Goal: Information Seeking & Learning: Find specific fact

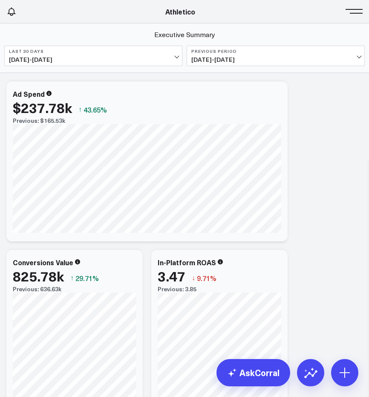
click at [352, 16] on button at bounding box center [356, 10] width 13 height 13
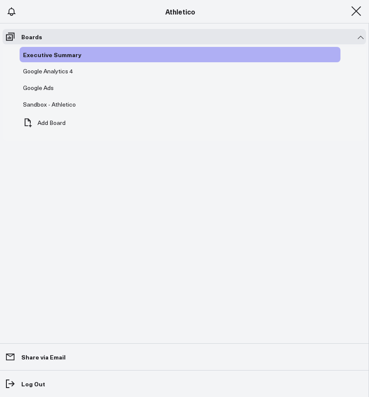
click at [60, 17] on header "Athletico Farmer Focus Force of Nature Nutrire The Mather Group Weber Athletico…" at bounding box center [184, 11] width 369 height 23
click at [182, 15] on link "Athletico" at bounding box center [180, 11] width 30 height 9
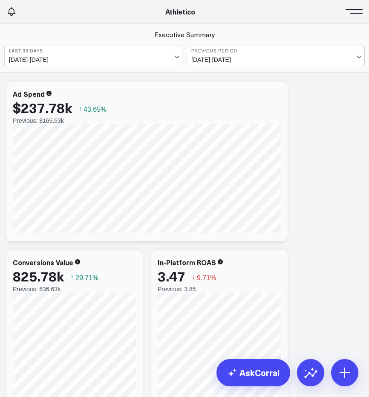
click at [348, 14] on div "Athletico" at bounding box center [180, 11] width 360 height 9
click at [357, 12] on span at bounding box center [356, 11] width 13 height 1
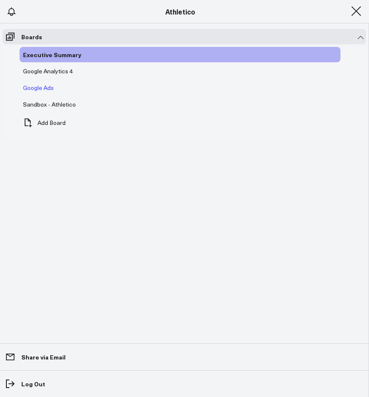
click at [47, 87] on span "Google Ads" at bounding box center [38, 87] width 31 height 8
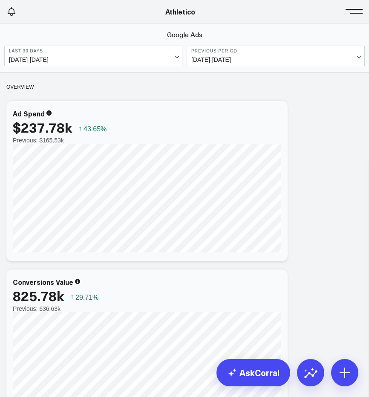
click at [167, 58] on span "08/04/25 - 09/02/25" at bounding box center [93, 59] width 169 height 7
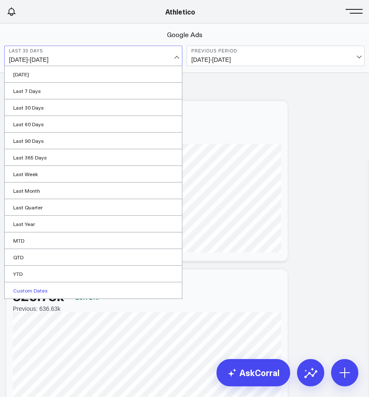
click at [108, 288] on link "Custom Dates" at bounding box center [93, 290] width 177 height 16
select select "8"
select select "2025"
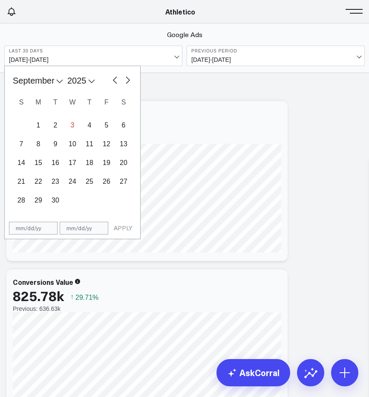
click at [111, 80] on button "button" at bounding box center [115, 79] width 9 height 10
select select "7"
select select "2025"
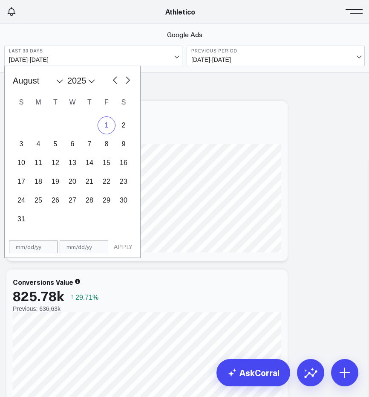
click at [103, 128] on div "1" at bounding box center [106, 125] width 17 height 17
type input "08/01/25"
select select "7"
select select "2025"
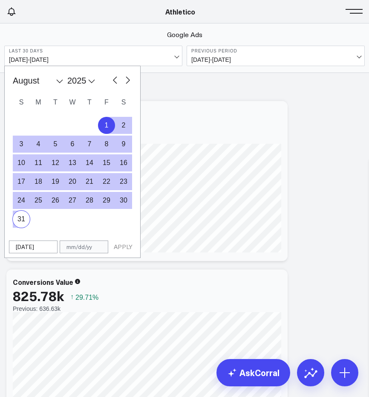
click at [21, 217] on div "31" at bounding box center [21, 218] width 17 height 17
type input "08/31/25"
select select "7"
select select "2025"
click at [125, 245] on button "APPLY" at bounding box center [123, 246] width 26 height 13
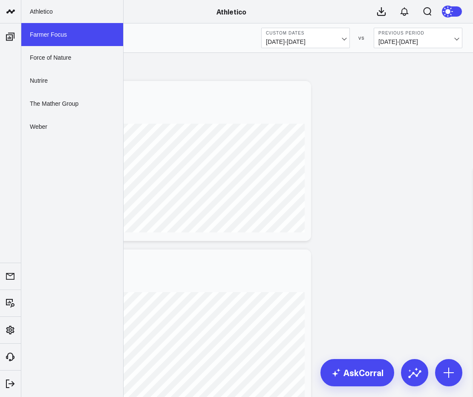
click at [47, 40] on link "Farmer Focus" at bounding box center [72, 34] width 102 height 23
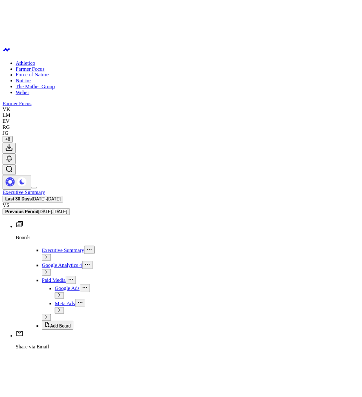
scroll to position [8, 0]
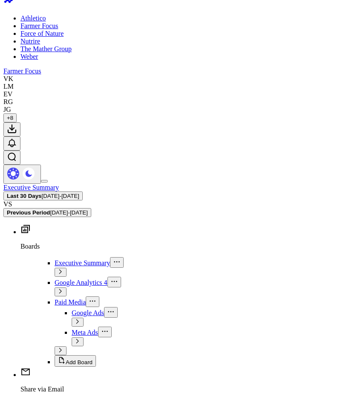
click at [48, 180] on button at bounding box center [44, 181] width 7 height 3
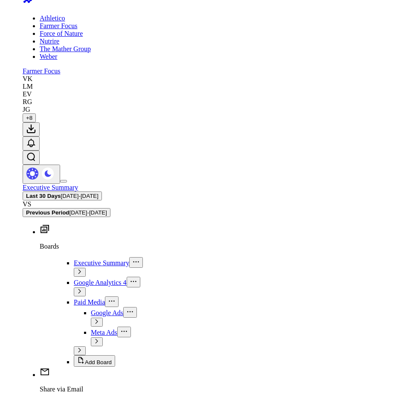
scroll to position [0, 0]
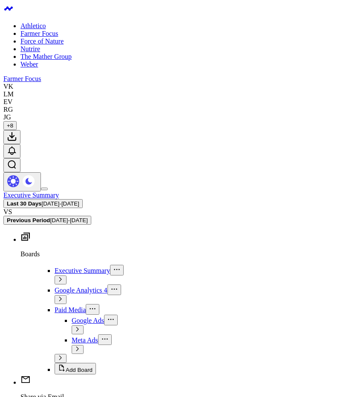
click at [44, 189] on span at bounding box center [44, 189] width 0 height 0
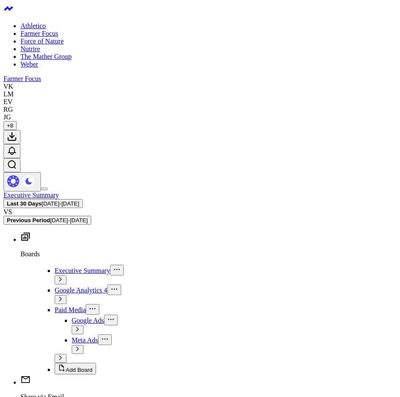
click at [48, 187] on button at bounding box center [44, 188] width 7 height 3
click at [55, 306] on span "Paid Media" at bounding box center [70, 309] width 31 height 7
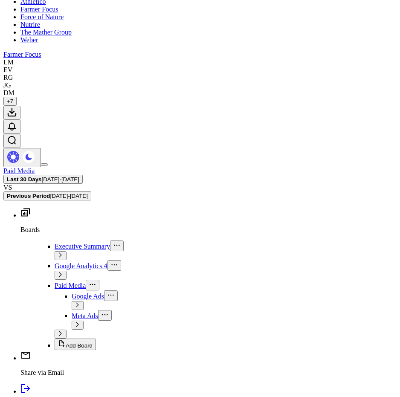
scroll to position [27, 0]
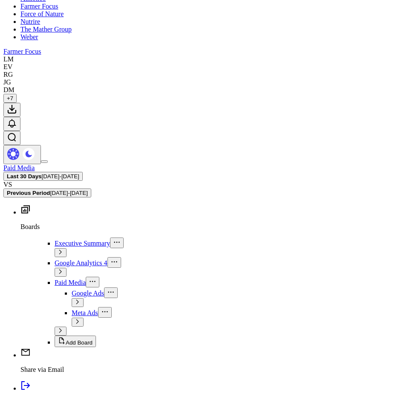
click at [42, 173] on b "Last 30 Days" at bounding box center [24, 176] width 35 height 6
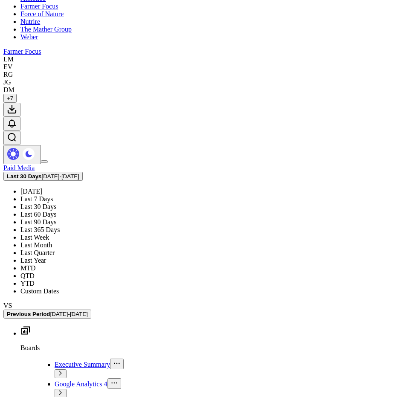
click at [59, 290] on link "Custom Dates" at bounding box center [39, 290] width 38 height 7
select select "8"
select select "2025"
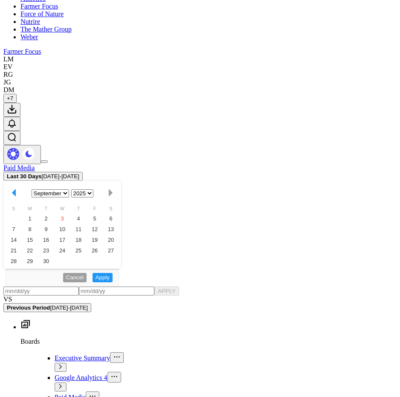
click at [20, 187] on button "button" at bounding box center [14, 193] width 13 height 12
select select "7"
select select "2025"
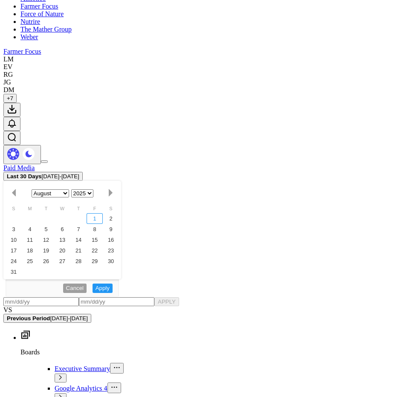
click at [103, 213] on div "1" at bounding box center [94, 218] width 16 height 11
type input "08/01/25"
select select "7"
select select "2025"
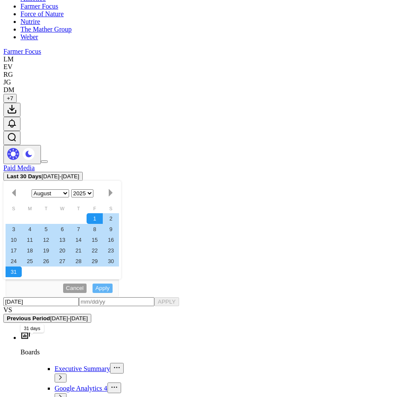
click at [21, 266] on div "31" at bounding box center [14, 271] width 16 height 11
type input "08/31/25"
select select "7"
select select "2025"
click at [154, 297] on button "APPLY" at bounding box center [166, 301] width 25 height 9
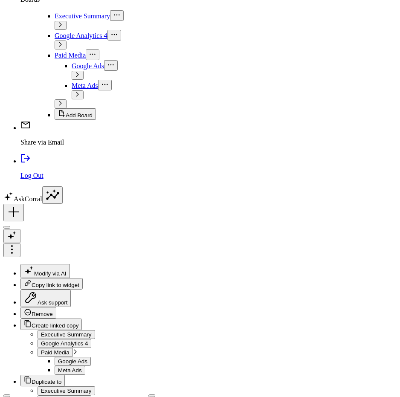
scroll to position [101, 0]
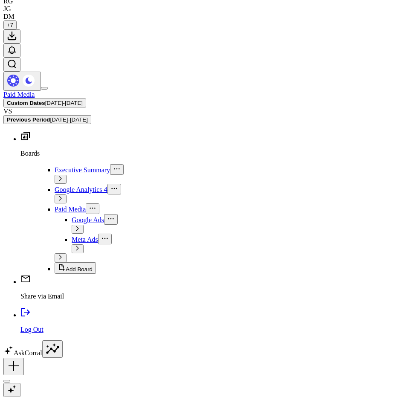
click at [87, 116] on span "07/01/25 - 07/31/25" at bounding box center [68, 119] width 37 height 6
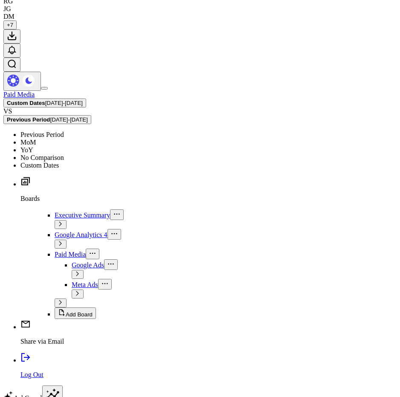
click at [59, 161] on link "Custom Dates" at bounding box center [39, 164] width 38 height 7
select select "8"
select select "2025"
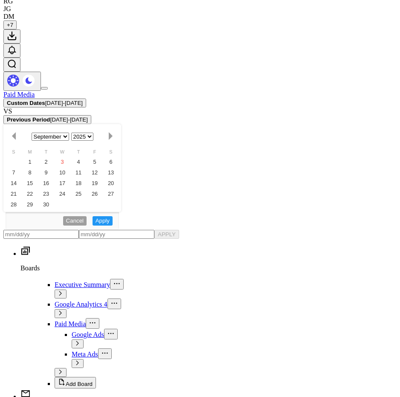
click at [50, 116] on b "Previous Period" at bounding box center [28, 119] width 43 height 6
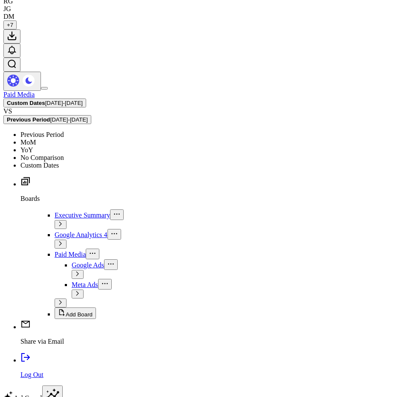
click at [64, 154] on link "No Comparison" at bounding box center [41, 157] width 43 height 7
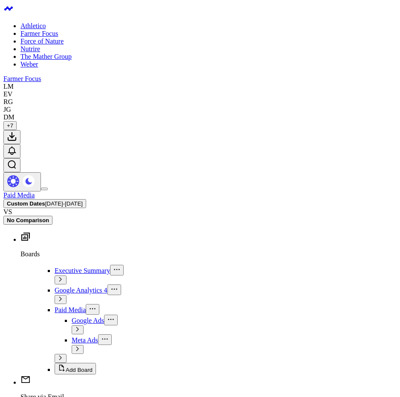
click at [48, 187] on button at bounding box center [44, 188] width 7 height 3
click at [61, 355] on icon at bounding box center [60, 357] width 2 height 4
click at [72, 317] on span "Google Ads" at bounding box center [88, 320] width 32 height 7
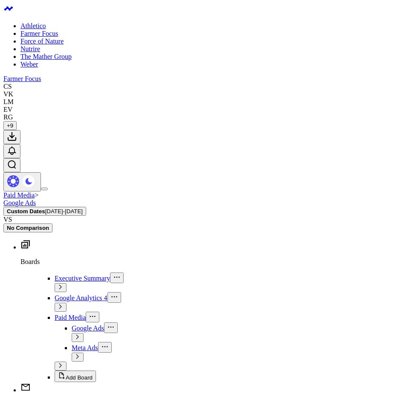
click at [35, 191] on link "Paid Media" at bounding box center [18, 194] width 31 height 7
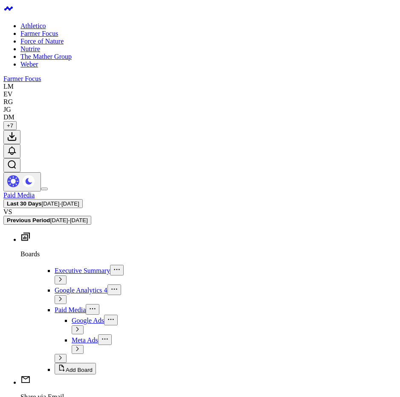
click at [48, 187] on button at bounding box center [44, 188] width 7 height 3
click at [63, 355] on icon at bounding box center [60, 357] width 5 height 5
click at [72, 336] on span "Meta Ads" at bounding box center [85, 339] width 26 height 7
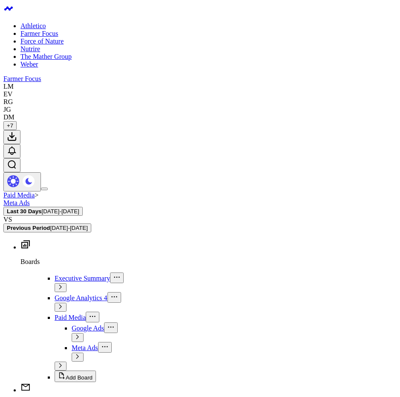
click at [41, 75] on link "Farmer Focus" at bounding box center [21, 78] width 37 height 7
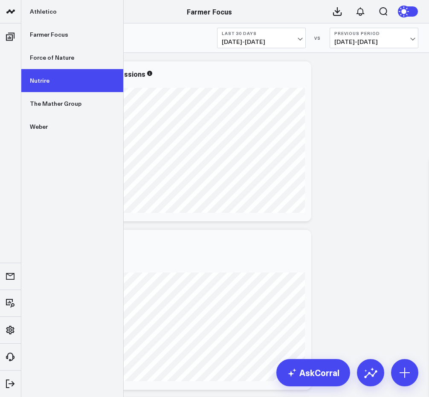
click at [57, 77] on link "Nutrire" at bounding box center [72, 80] width 102 height 23
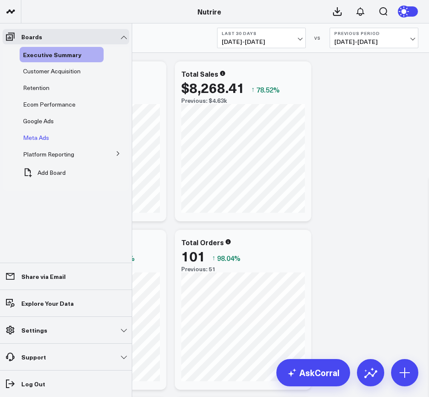
click at [43, 138] on span "Meta Ads" at bounding box center [36, 137] width 26 height 8
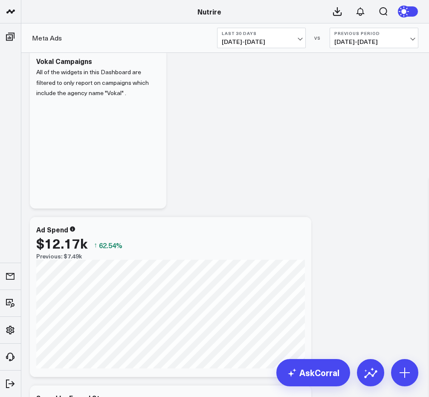
scroll to position [100, 0]
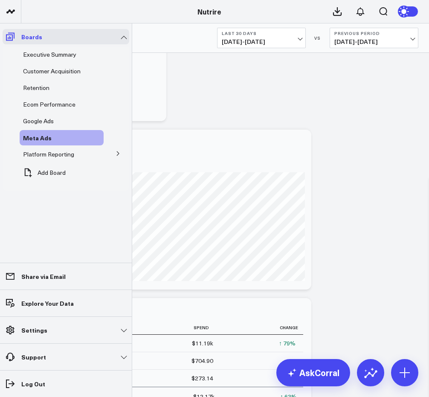
click at [7, 36] on icon at bounding box center [10, 37] width 10 height 10
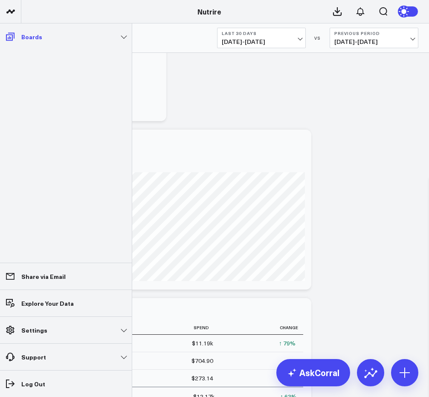
click at [8, 36] on icon at bounding box center [10, 37] width 10 height 10
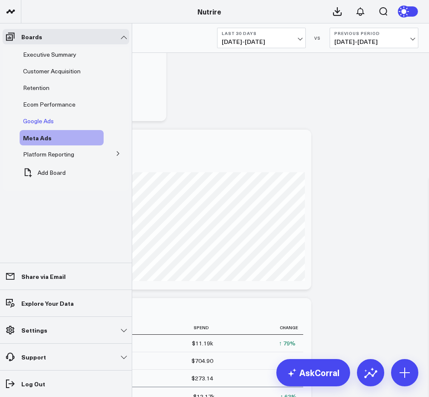
click at [46, 122] on span "Google Ads" at bounding box center [38, 121] width 31 height 8
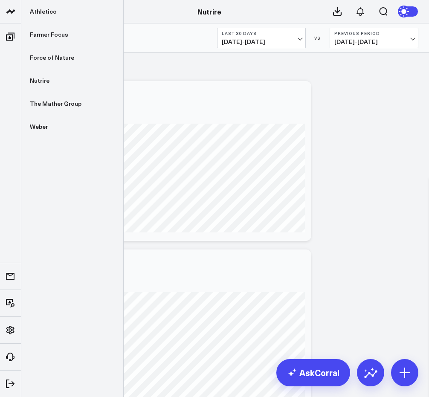
click at [10, 16] on icon at bounding box center [11, 11] width 10 height 10
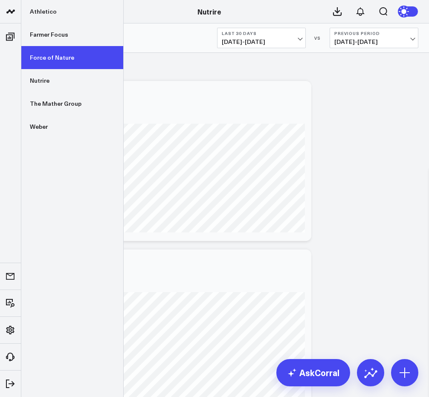
click at [44, 52] on link "Force of Nature" at bounding box center [72, 57] width 102 height 23
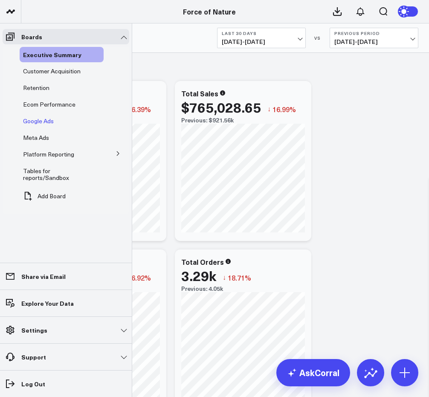
click at [42, 121] on span "Google Ads" at bounding box center [38, 121] width 31 height 8
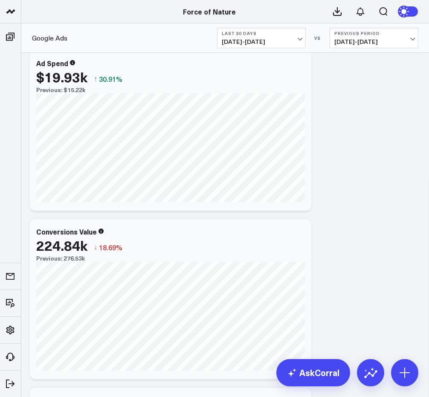
scroll to position [536, 0]
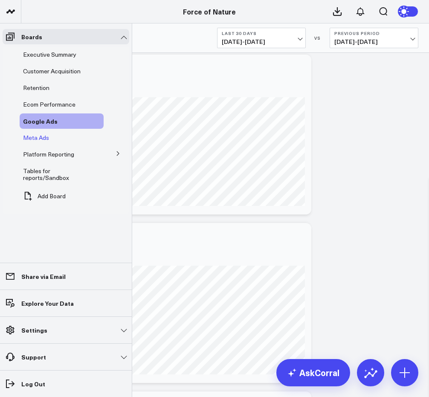
click at [37, 138] on span "Meta Ads" at bounding box center [36, 137] width 26 height 8
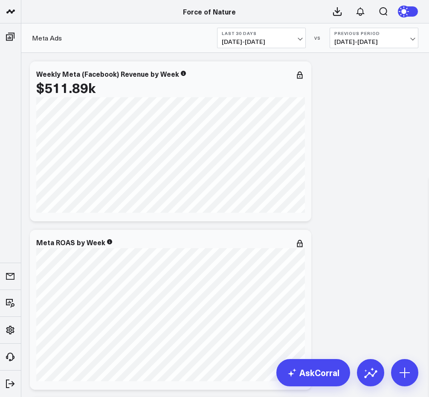
click at [290, 28] on button "Last 30 Days [DATE] - [DATE]" at bounding box center [261, 38] width 89 height 20
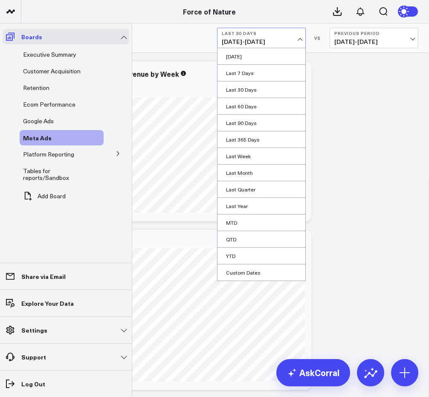
click at [10, 36] on icon at bounding box center [10, 37] width 10 height 10
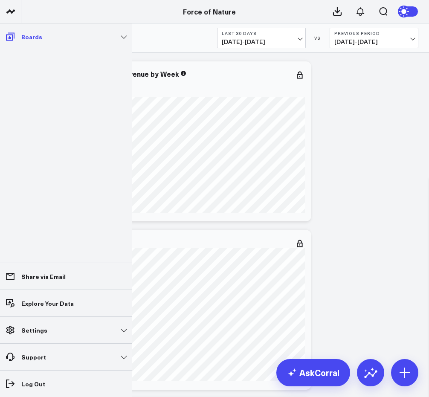
click at [10, 36] on icon at bounding box center [10, 37] width 10 height 10
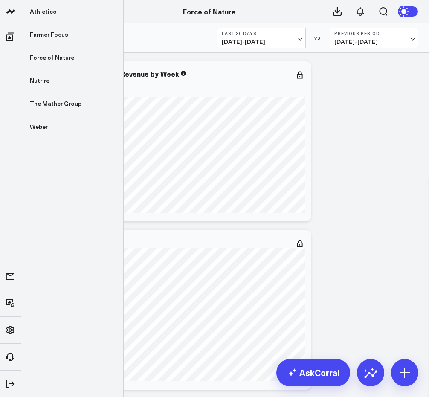
click at [14, 17] on link at bounding box center [10, 11] width 21 height 23
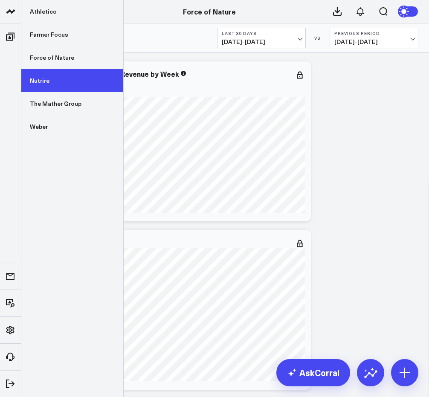
click at [44, 84] on link "Nutrire" at bounding box center [72, 80] width 102 height 23
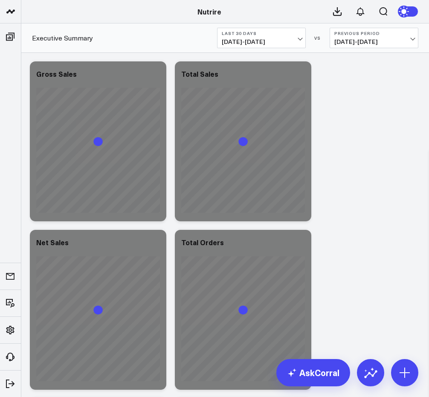
click at [262, 42] on span "08/04/25 - 09/02/25" at bounding box center [261, 41] width 79 height 7
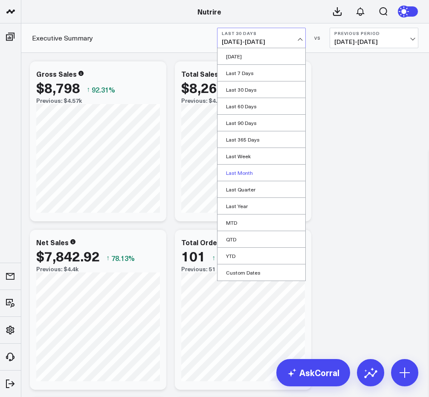
click at [253, 171] on link "Last Month" at bounding box center [261, 172] width 88 height 16
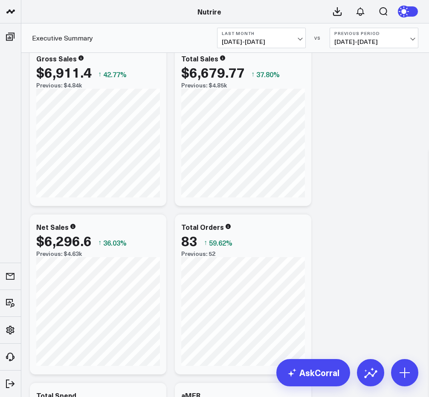
scroll to position [16, 0]
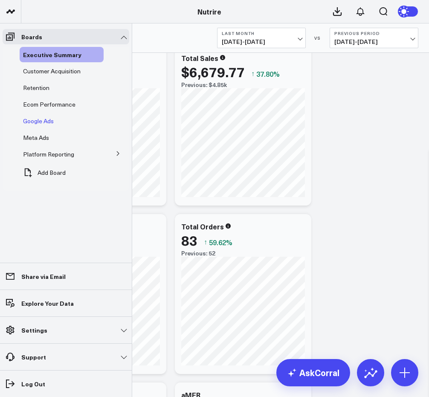
click at [51, 120] on span "Google Ads" at bounding box center [38, 121] width 31 height 8
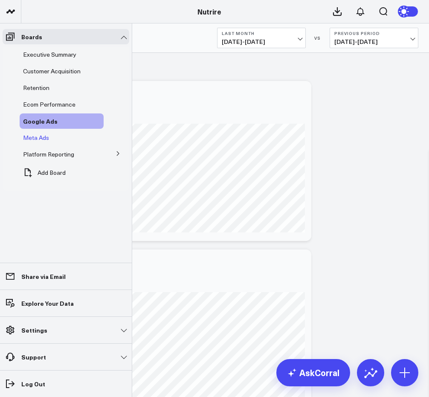
click at [41, 137] on span "Meta Ads" at bounding box center [36, 137] width 26 height 8
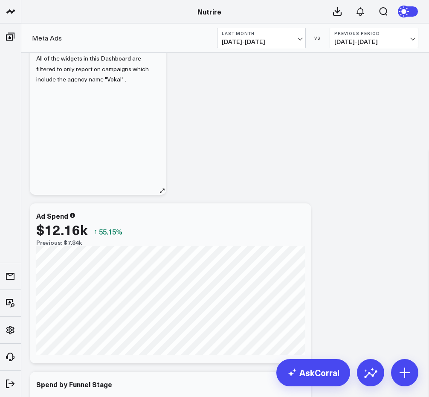
scroll to position [27, 0]
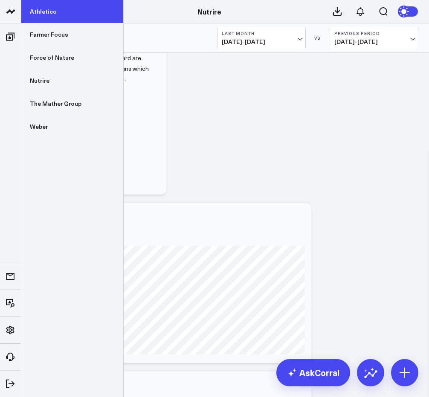
click at [50, 12] on link "Athletico" at bounding box center [72, 11] width 102 height 23
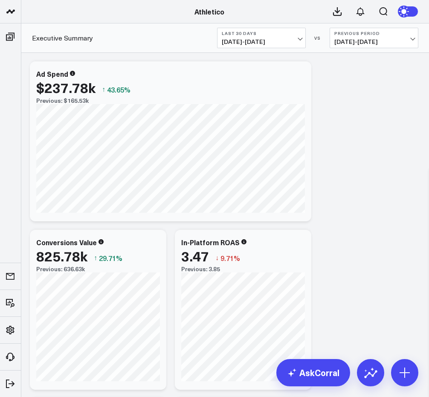
click at [270, 43] on span "[DATE] - [DATE]" at bounding box center [261, 41] width 79 height 7
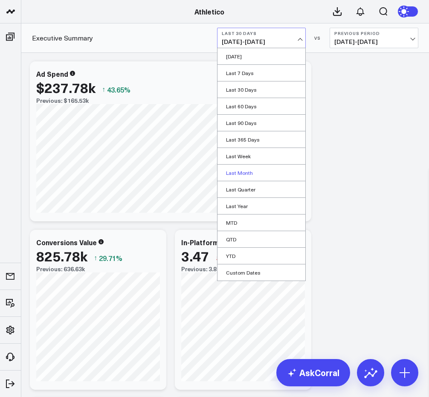
click at [257, 176] on link "Last Month" at bounding box center [261, 172] width 88 height 16
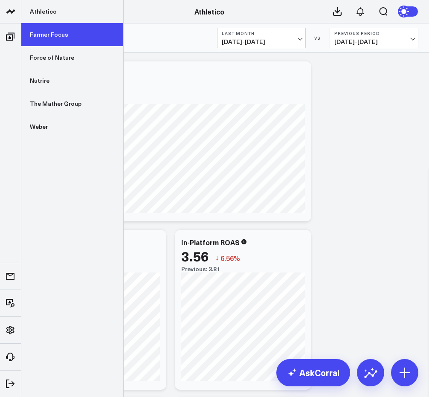
click at [54, 38] on link "Farmer Focus" at bounding box center [72, 34] width 102 height 23
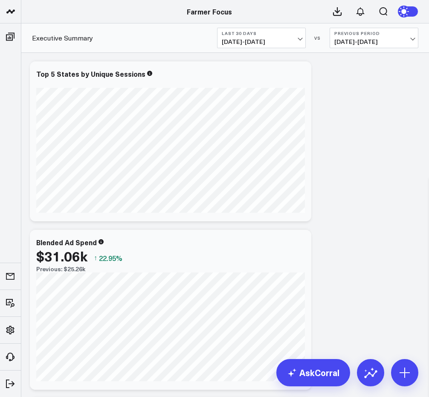
click at [292, 41] on span "[DATE] - [DATE]" at bounding box center [261, 41] width 79 height 7
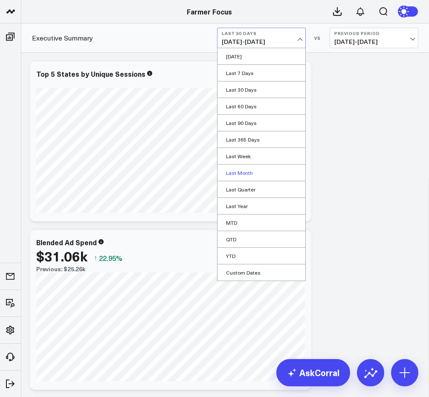
click at [253, 175] on link "Last Month" at bounding box center [261, 172] width 88 height 16
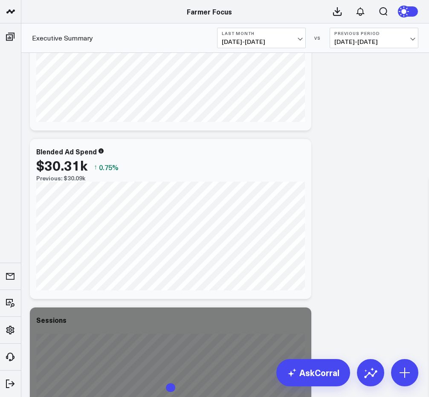
scroll to position [98, 0]
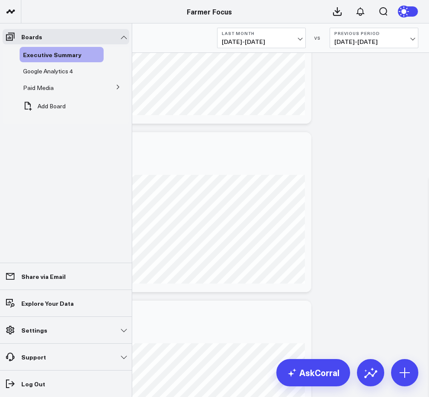
click at [121, 84] on button at bounding box center [118, 86] width 22 height 13
click at [51, 104] on span "Google Ads" at bounding box center [43, 103] width 31 height 8
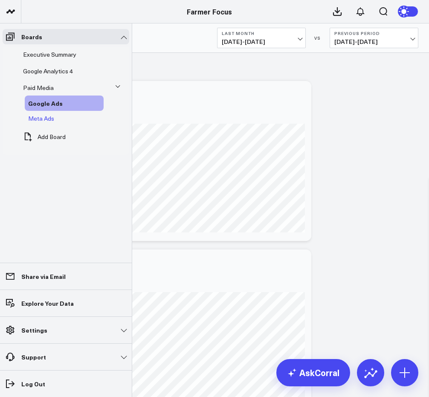
click at [48, 115] on span "Meta Ads" at bounding box center [41, 118] width 26 height 8
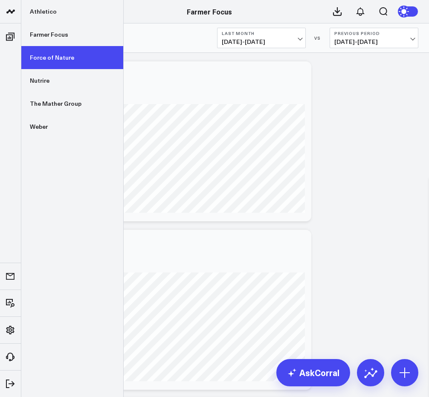
click at [63, 63] on link "Force of Nature" at bounding box center [72, 57] width 102 height 23
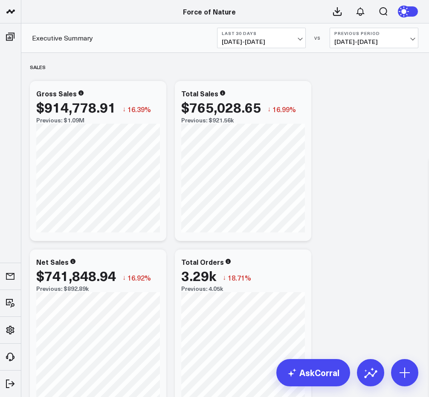
click at [282, 50] on div "Executive Summary Last 30 Days [DATE] - [DATE] VS Previous Period [DATE] - [DAT…" at bounding box center [224, 37] width 407 height 29
click at [281, 40] on span "[DATE] - [DATE]" at bounding box center [261, 41] width 79 height 7
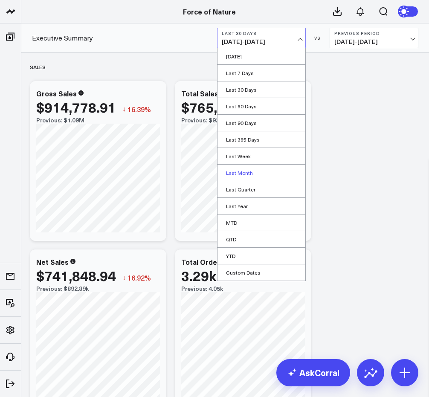
click at [256, 176] on link "Last Month" at bounding box center [261, 172] width 88 height 16
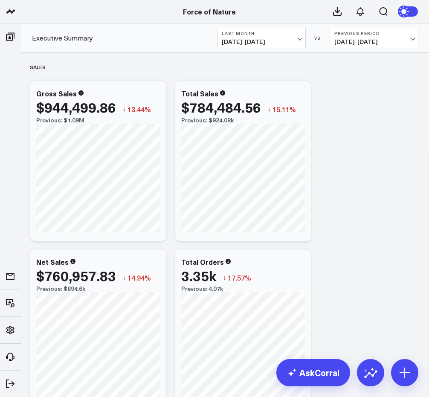
scroll to position [4, 0]
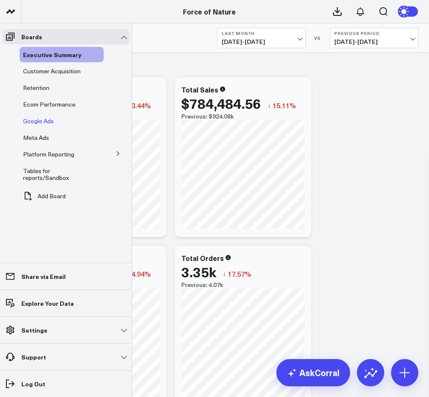
click at [41, 123] on span "Google Ads" at bounding box center [38, 121] width 31 height 8
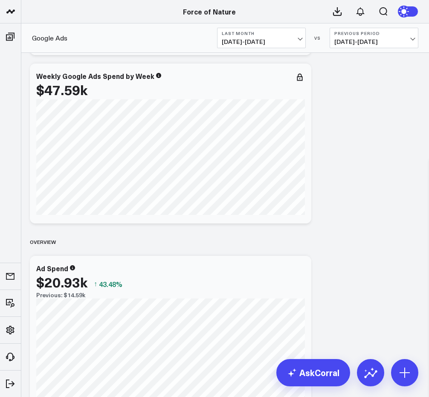
scroll to position [329, 0]
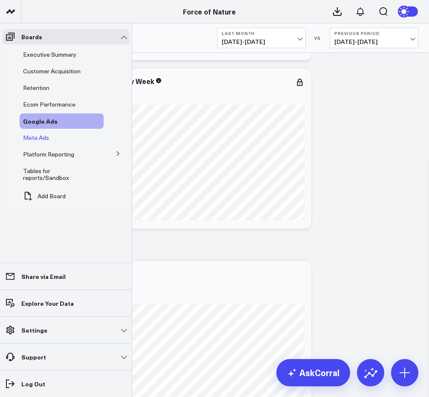
click at [37, 139] on span "Meta Ads" at bounding box center [36, 137] width 26 height 8
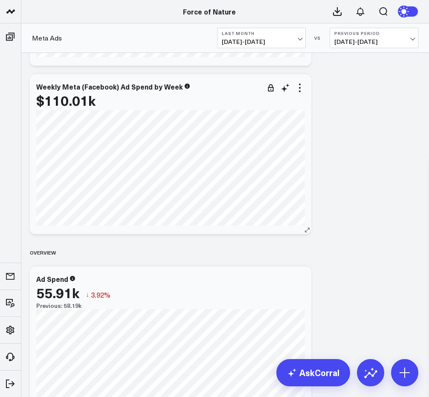
scroll to position [332, 0]
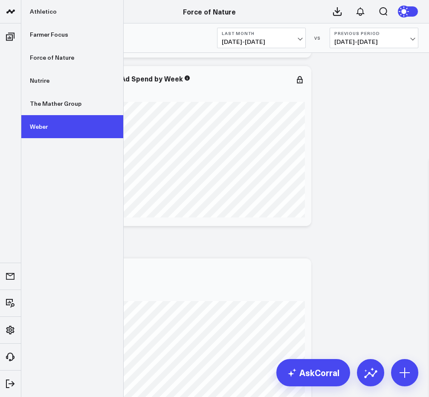
click at [56, 121] on link "Weber" at bounding box center [72, 126] width 102 height 23
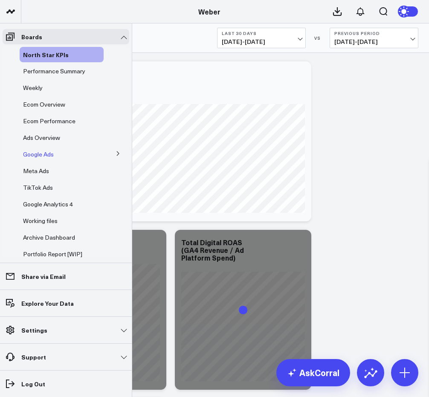
click at [40, 150] on span "Google Ads" at bounding box center [38, 154] width 31 height 8
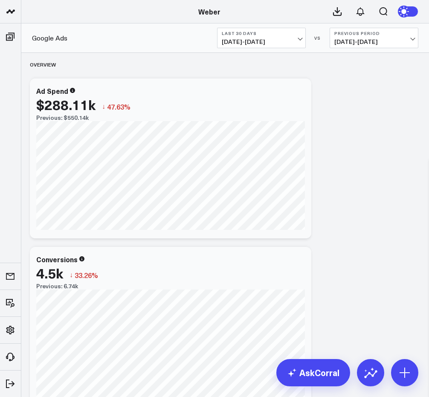
scroll to position [4, 0]
click at [265, 44] on span "[DATE] - [DATE]" at bounding box center [261, 41] width 79 height 7
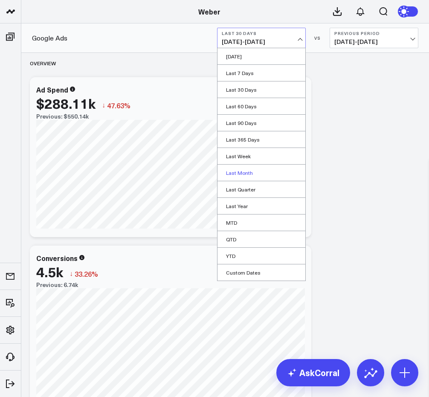
click at [242, 174] on link "Last Month" at bounding box center [261, 172] width 88 height 16
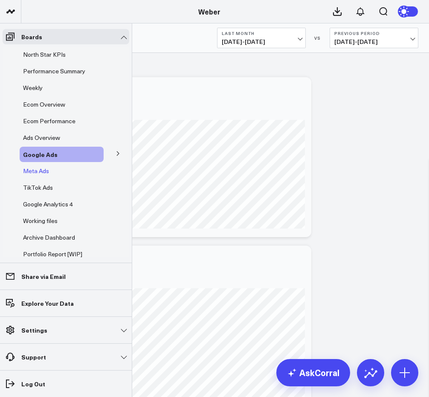
click at [42, 171] on span "Meta Ads" at bounding box center [36, 171] width 26 height 8
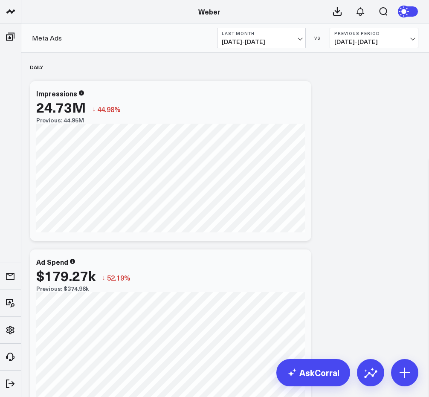
scroll to position [19, 0]
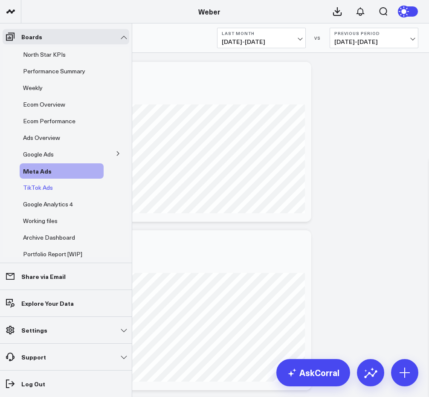
click at [40, 185] on span "TikTok Ads" at bounding box center [38, 187] width 30 height 8
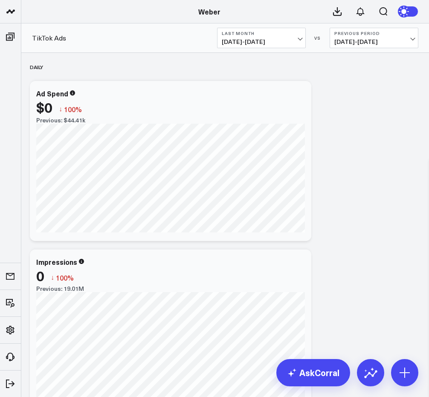
click at [371, 40] on span "07/01/25 - 07/31/25" at bounding box center [373, 41] width 79 height 7
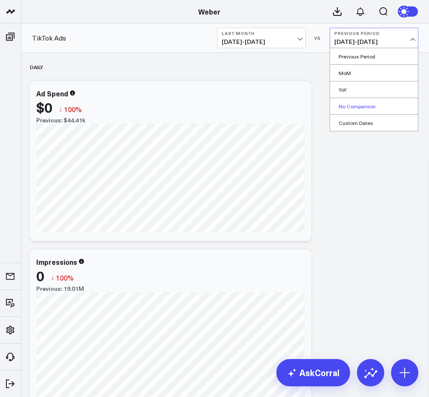
click at [367, 108] on link "No Comparison" at bounding box center [374, 106] width 88 height 16
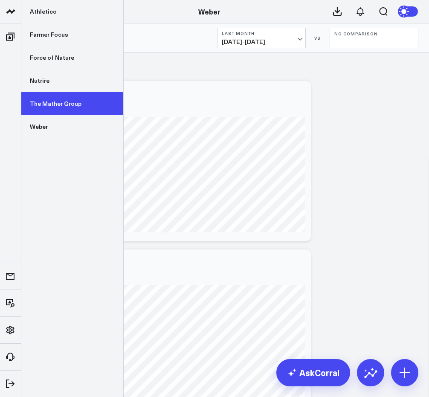
click at [70, 105] on link "The Mather Group" at bounding box center [72, 103] width 102 height 23
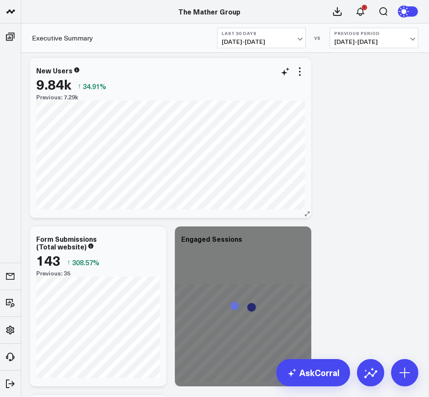
scroll to position [383, 0]
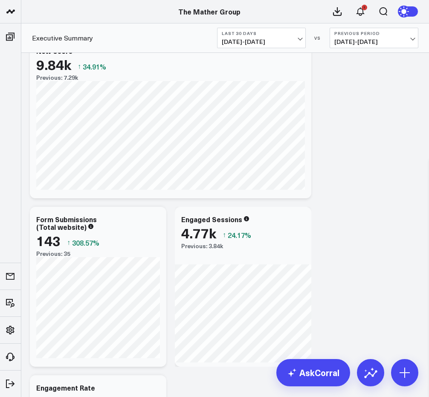
click at [278, 47] on button "Last 30 Days [DATE] - [DATE]" at bounding box center [261, 38] width 89 height 20
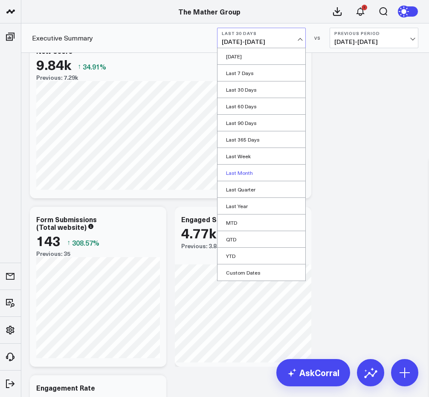
click at [251, 172] on link "Last Month" at bounding box center [261, 172] width 88 height 16
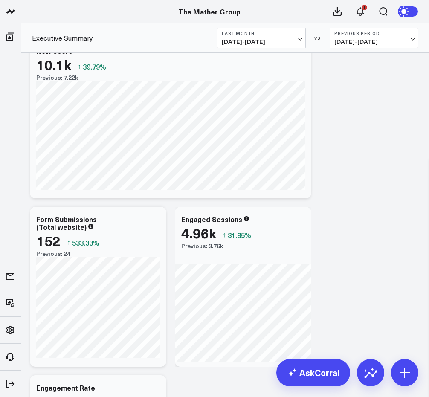
click at [380, 33] on b "Previous Period" at bounding box center [373, 33] width 79 height 5
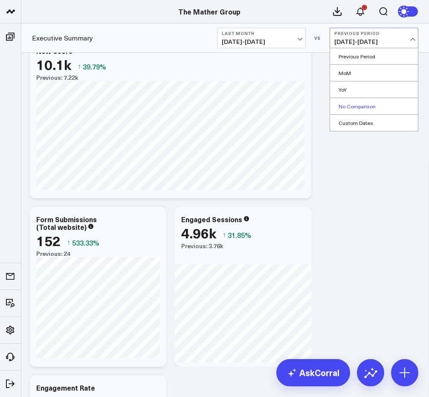
click at [371, 107] on link "No Comparison" at bounding box center [374, 106] width 88 height 16
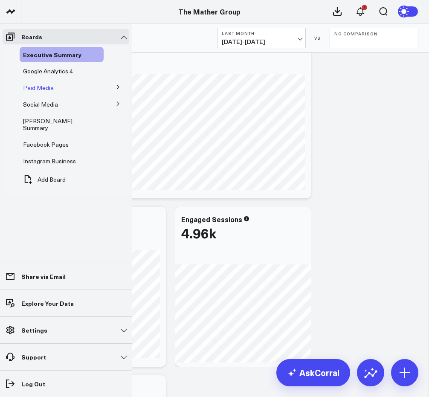
click at [46, 85] on span "Paid Media" at bounding box center [38, 87] width 31 height 8
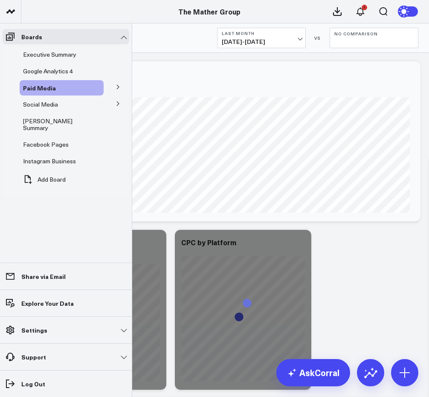
click at [117, 86] on icon at bounding box center [117, 86] width 5 height 5
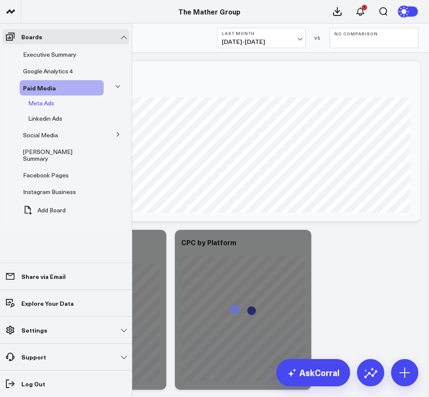
click at [41, 106] on span "Meta Ads" at bounding box center [41, 103] width 26 height 8
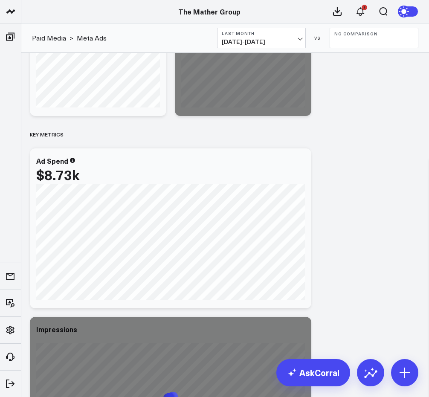
scroll to position [316, 0]
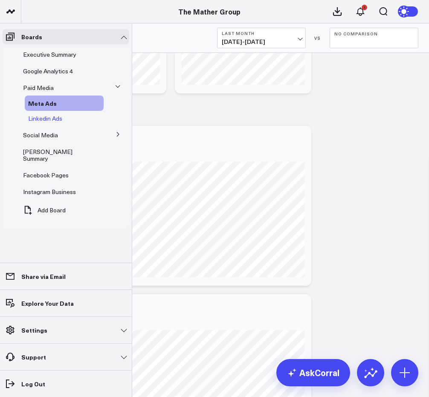
click at [48, 118] on span "Linkedin Ads" at bounding box center [45, 118] width 34 height 8
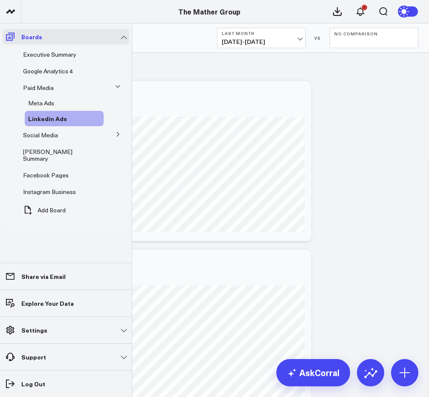
click at [8, 38] on icon at bounding box center [10, 37] width 9 height 8
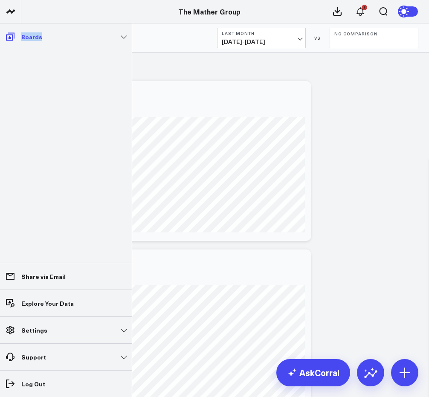
click at [8, 38] on icon at bounding box center [10, 37] width 9 height 8
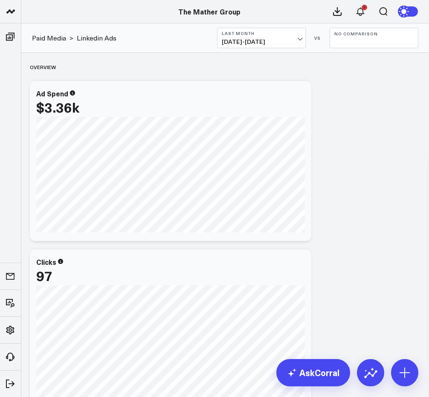
click at [213, 9] on link "The Mather Group" at bounding box center [209, 11] width 62 height 9
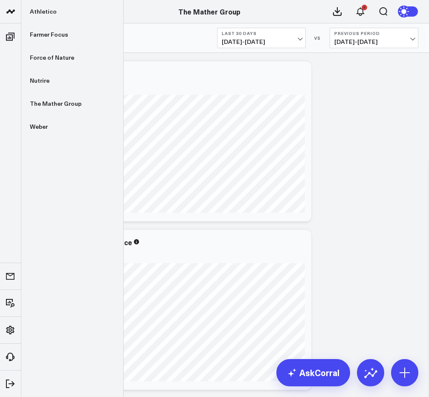
click at [15, 16] on icon at bounding box center [11, 11] width 10 height 10
click at [50, 14] on div "The Mather Group" at bounding box center [209, 11] width 418 height 9
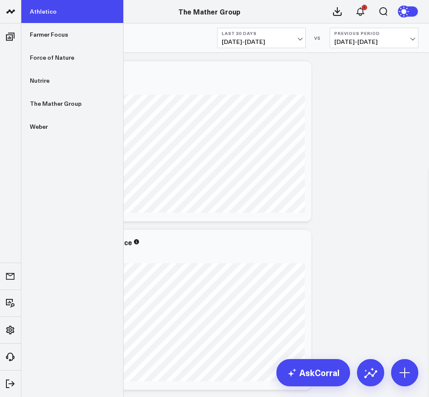
click at [38, 14] on link "Athletico" at bounding box center [72, 11] width 102 height 23
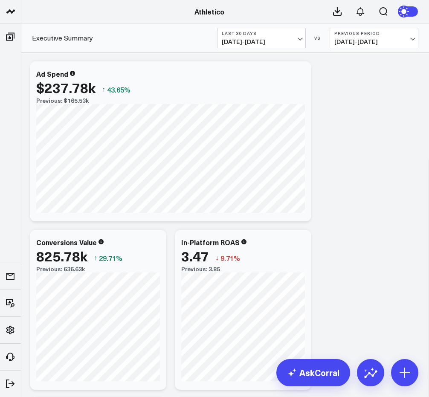
click at [283, 46] on button "Last 30 Days [DATE] - [DATE]" at bounding box center [261, 38] width 89 height 20
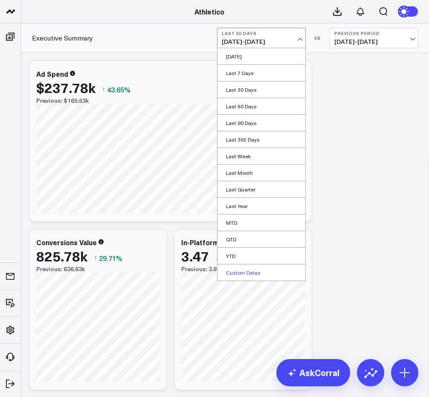
click at [251, 274] on link "Custom Dates" at bounding box center [261, 272] width 88 height 16
select select "8"
select select "2025"
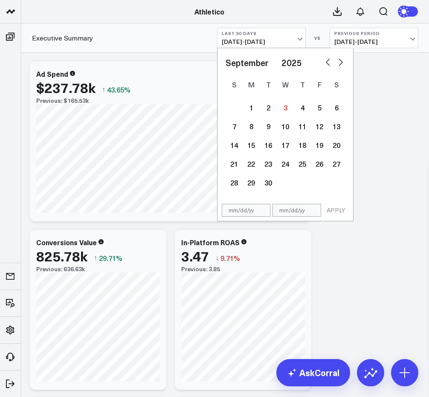
click at [300, 40] on span "[DATE] - [DATE]" at bounding box center [261, 41] width 79 height 7
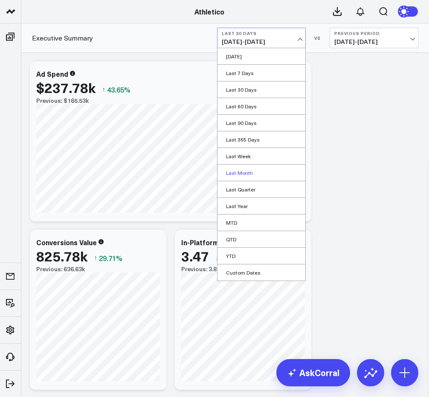
click at [251, 175] on link "Last Month" at bounding box center [261, 172] width 88 height 16
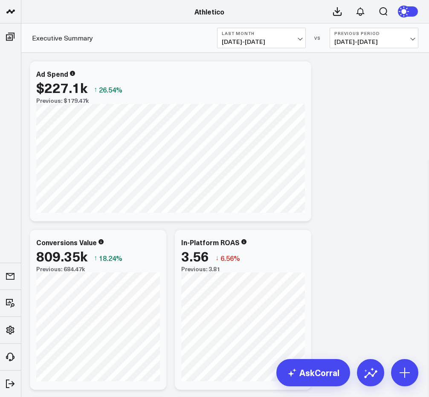
click at [391, 32] on b "Previous Period" at bounding box center [373, 33] width 79 height 5
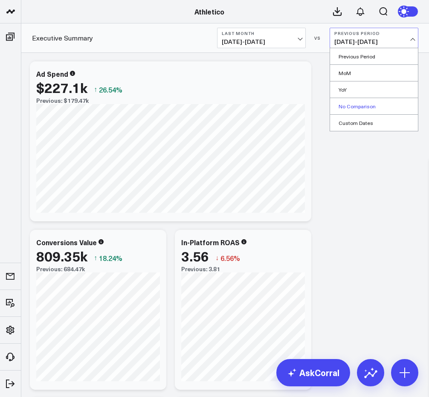
click at [368, 107] on link "No Comparison" at bounding box center [374, 106] width 88 height 16
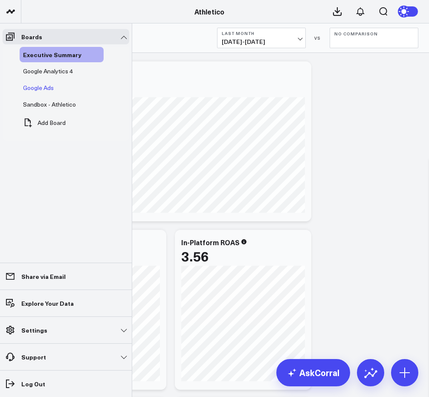
click at [50, 88] on span "Google Ads" at bounding box center [38, 87] width 31 height 8
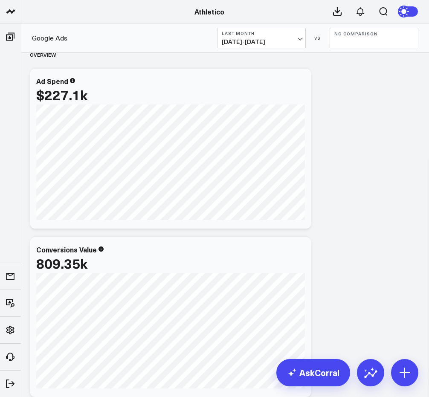
scroll to position [13, 0]
click at [400, 370] on icon at bounding box center [404, 373] width 14 height 14
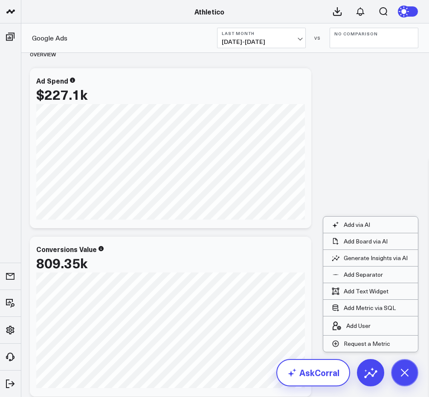
click at [314, 366] on link "AskCorral" at bounding box center [313, 372] width 74 height 27
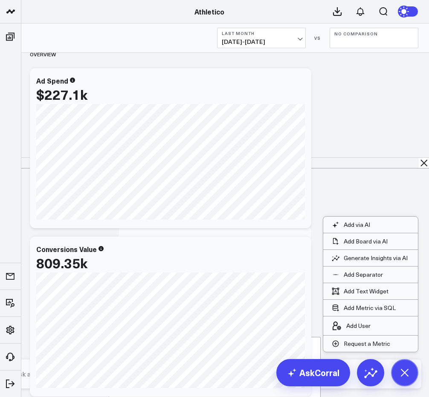
click at [311, 344] on icon at bounding box center [306, 349] width 10 height 10
click at [277, 374] on textarea at bounding box center [207, 373] width 391 height 15
type textarea "w"
type textarea "What is my exact ad spend number to the cent"
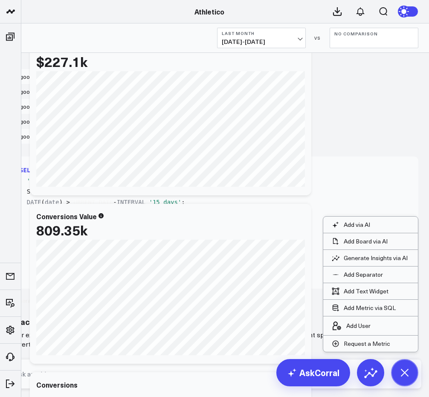
scroll to position [47, 0]
drag, startPoint x: 393, startPoint y: 335, endPoint x: 353, endPoint y: 332, distance: 40.2
click at [352, 332] on p "Your exact ad spend for the selected period is $227,101.85. This figure represe…" at bounding box center [181, 339] width 341 height 19
copy p "$227,101.85."
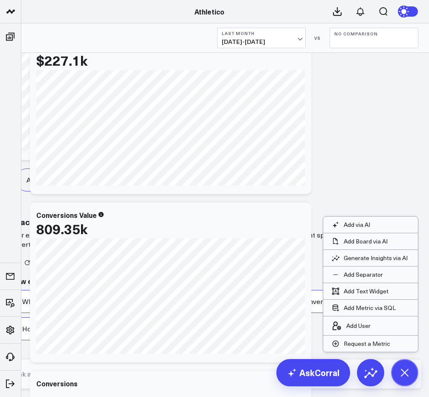
scroll to position [1005, 0]
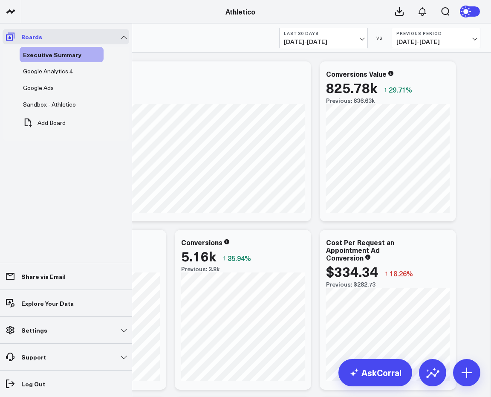
click at [8, 40] on icon at bounding box center [10, 37] width 10 height 10
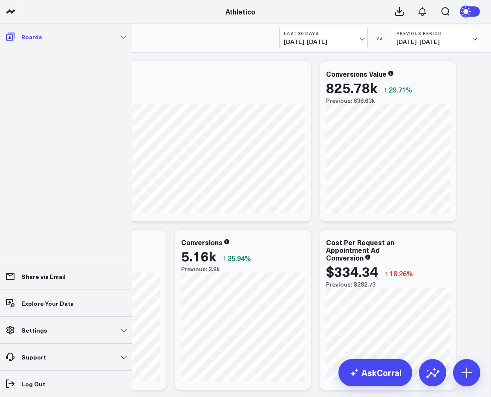
click at [10, 40] on icon at bounding box center [10, 37] width 10 height 10
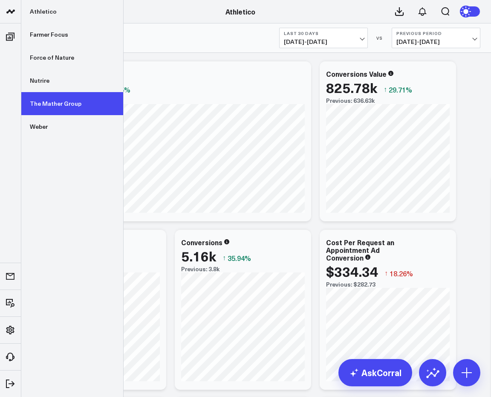
click at [54, 98] on link "The Mather Group" at bounding box center [72, 103] width 102 height 23
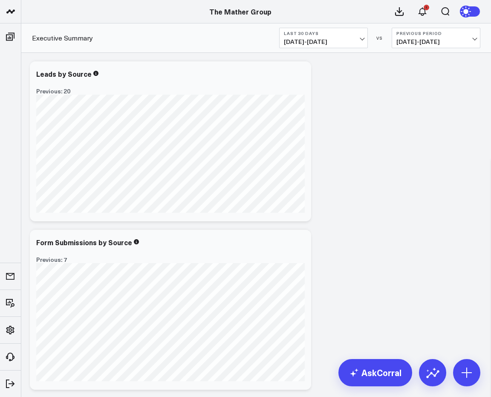
click at [350, 35] on b "Last 30 Days" at bounding box center [323, 33] width 79 height 5
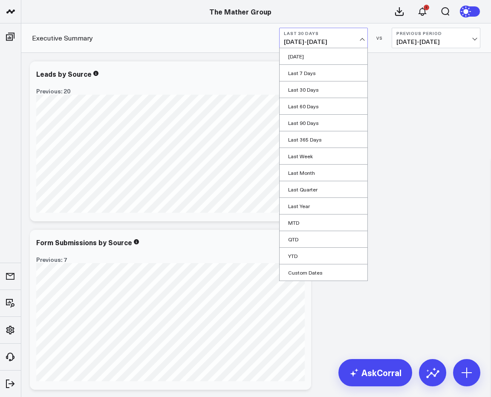
click at [350, 35] on b "Last 30 Days" at bounding box center [323, 33] width 79 height 5
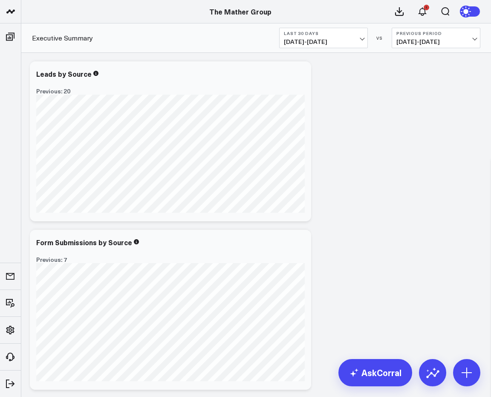
click at [350, 35] on b "Last 30 Days" at bounding box center [323, 33] width 79 height 5
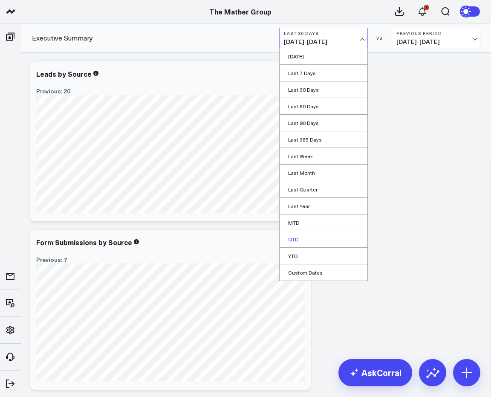
click at [327, 240] on link "QTD" at bounding box center [323, 239] width 88 height 16
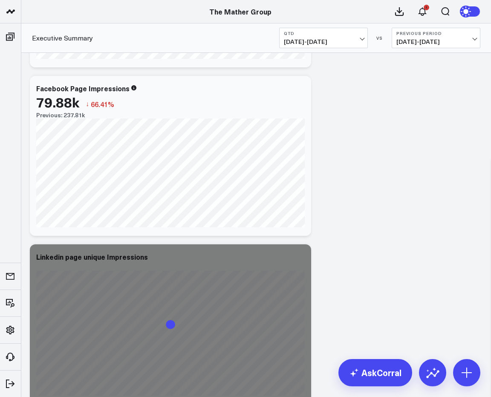
scroll to position [1276, 0]
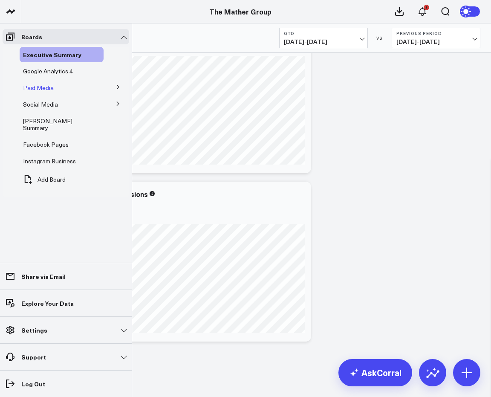
click at [43, 89] on span "Paid Media" at bounding box center [38, 87] width 31 height 8
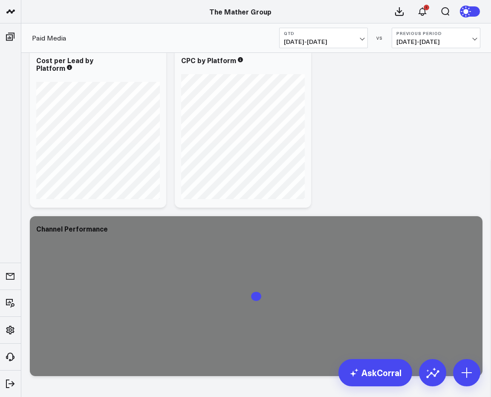
scroll to position [118, 0]
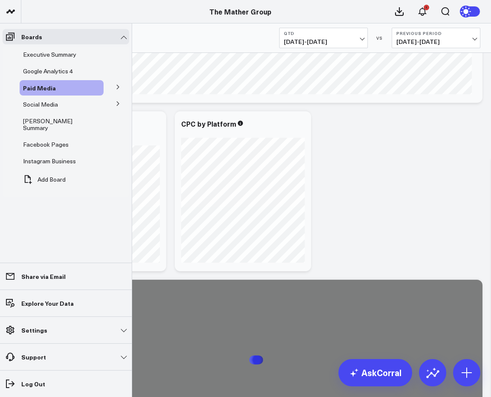
click at [120, 88] on icon at bounding box center [117, 86] width 5 height 5
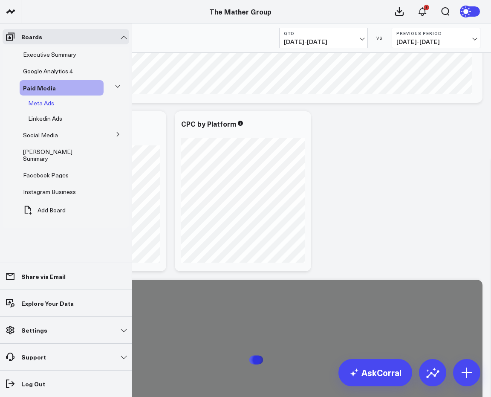
click at [40, 103] on span "Meta Ads" at bounding box center [41, 103] width 26 height 8
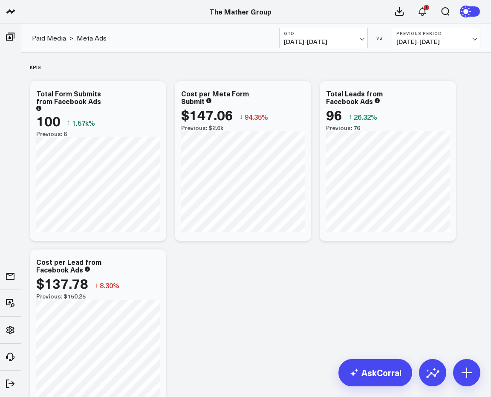
click at [429, 37] on button "Previous Period [DATE] - [DATE]" at bounding box center [436, 38] width 89 height 20
click at [418, 106] on link "No Comparison" at bounding box center [436, 106] width 88 height 16
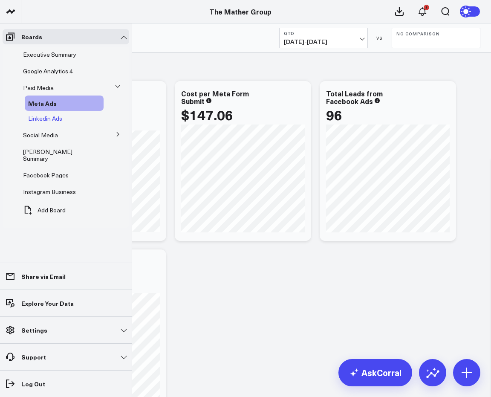
click at [49, 116] on span "Linkedin Ads" at bounding box center [45, 118] width 34 height 8
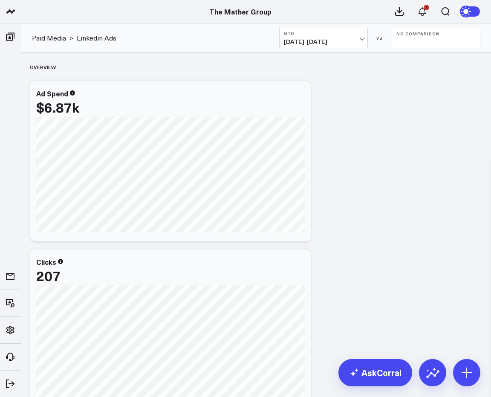
scroll to position [19, 0]
